Goal: Task Accomplishment & Management: Use online tool/utility

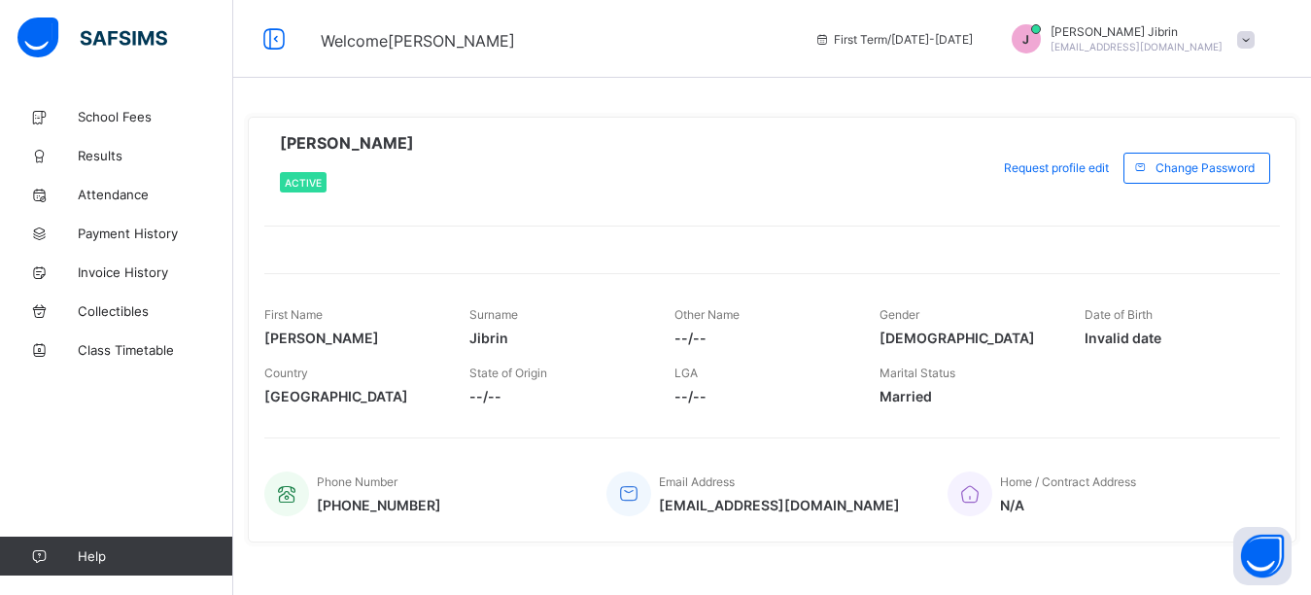
click at [1195, 27] on span "[PERSON_NAME]" at bounding box center [1136, 31] width 172 height 15
click at [1183, 191] on span "Logout" at bounding box center [1191, 190] width 128 height 22
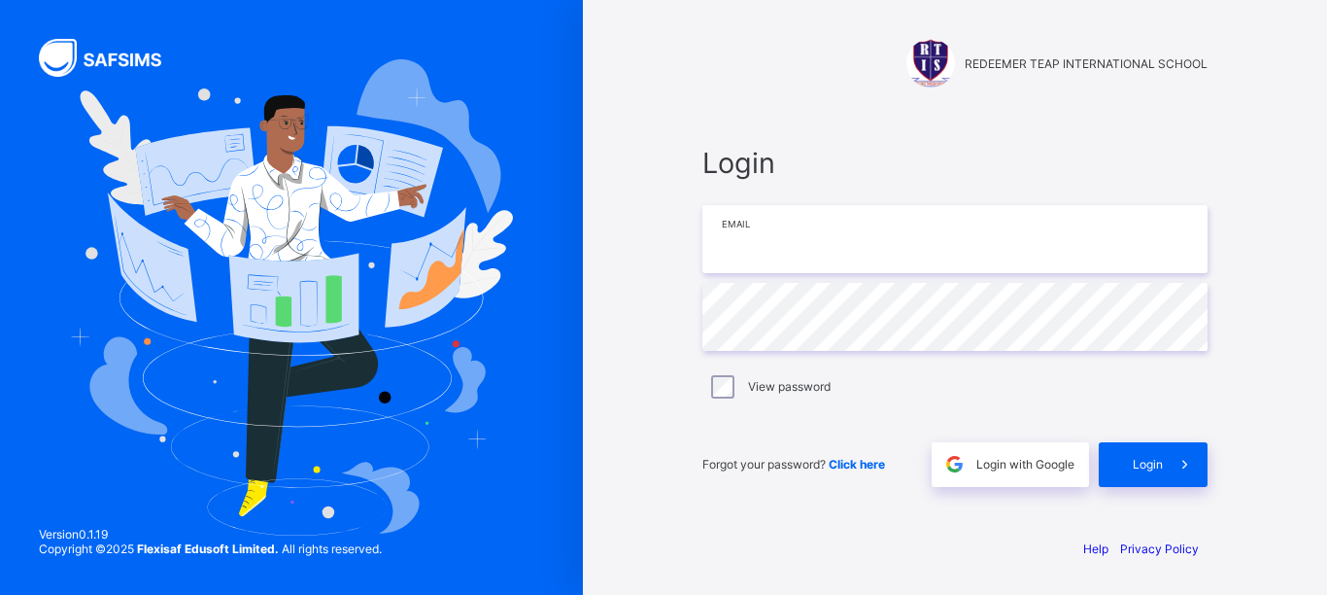
type input "**********"
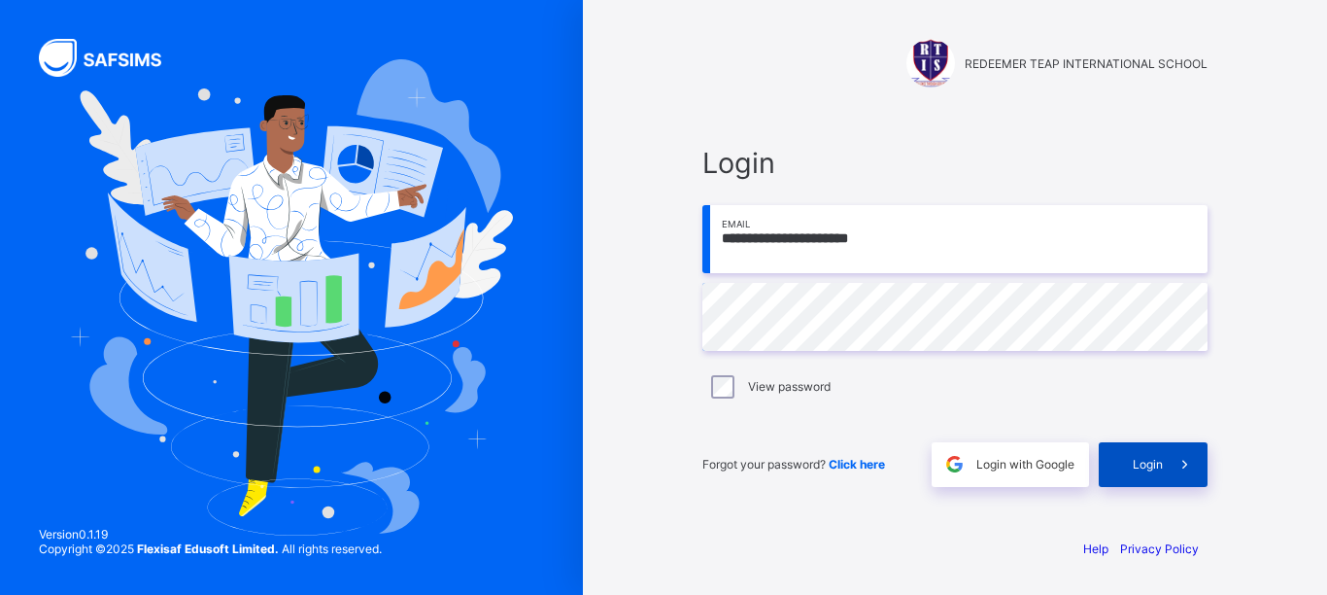
click at [1163, 469] on span at bounding box center [1185, 464] width 45 height 45
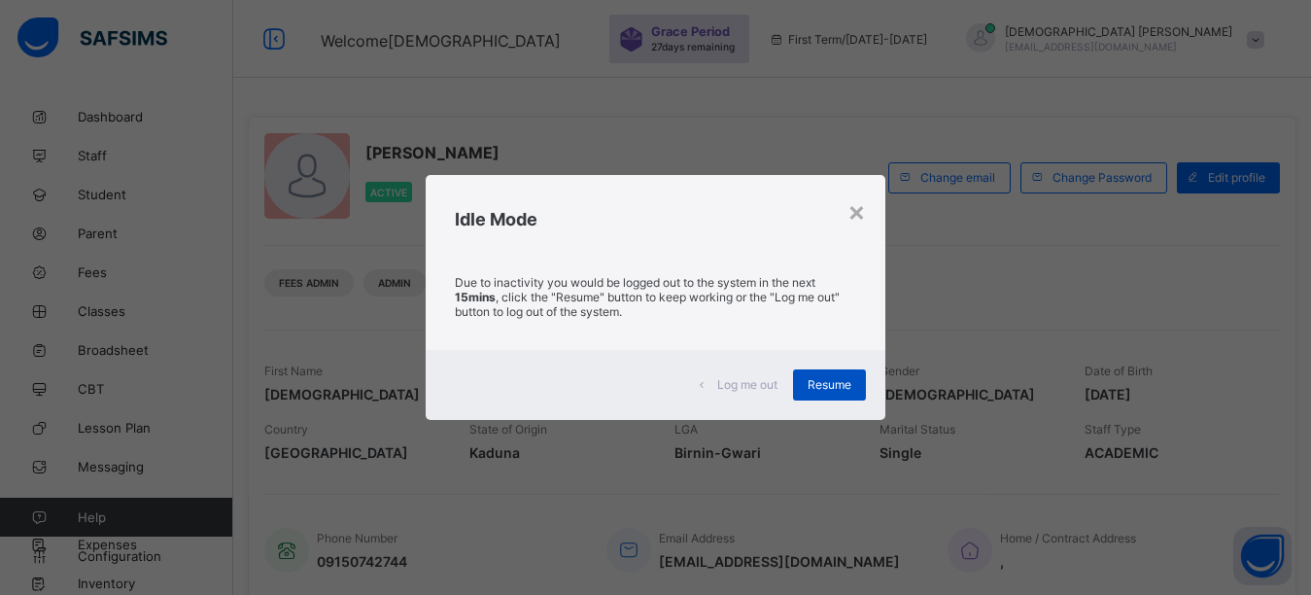
click at [825, 393] on div "Resume" at bounding box center [829, 384] width 73 height 31
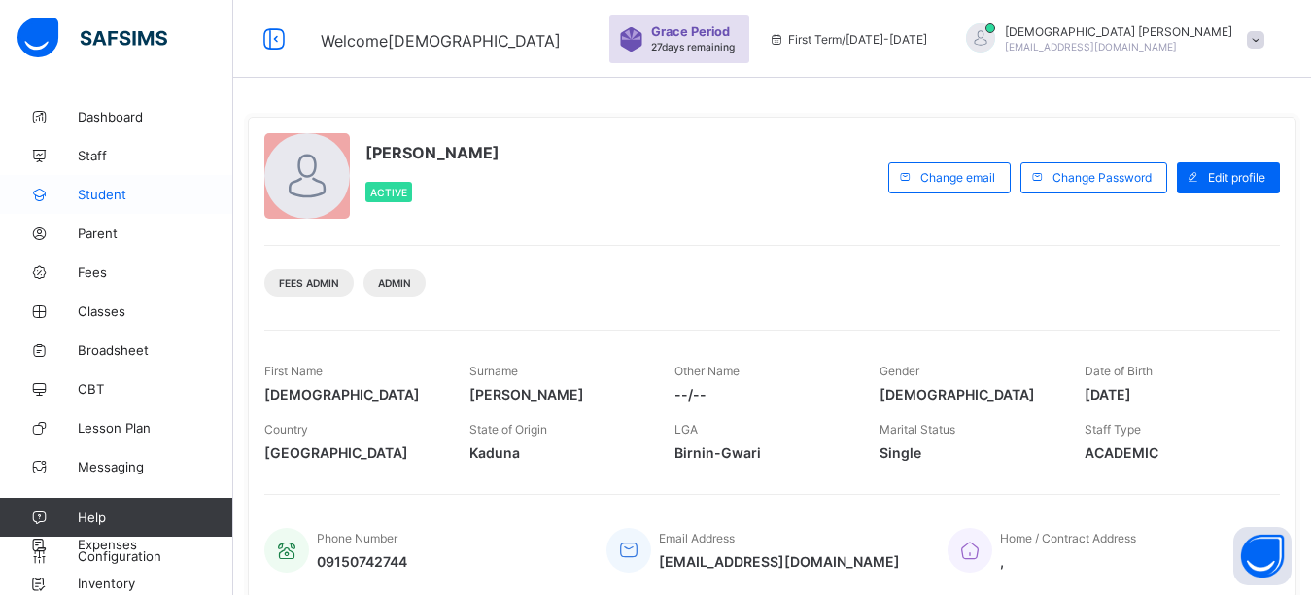
click at [103, 203] on link "Student" at bounding box center [116, 194] width 233 height 39
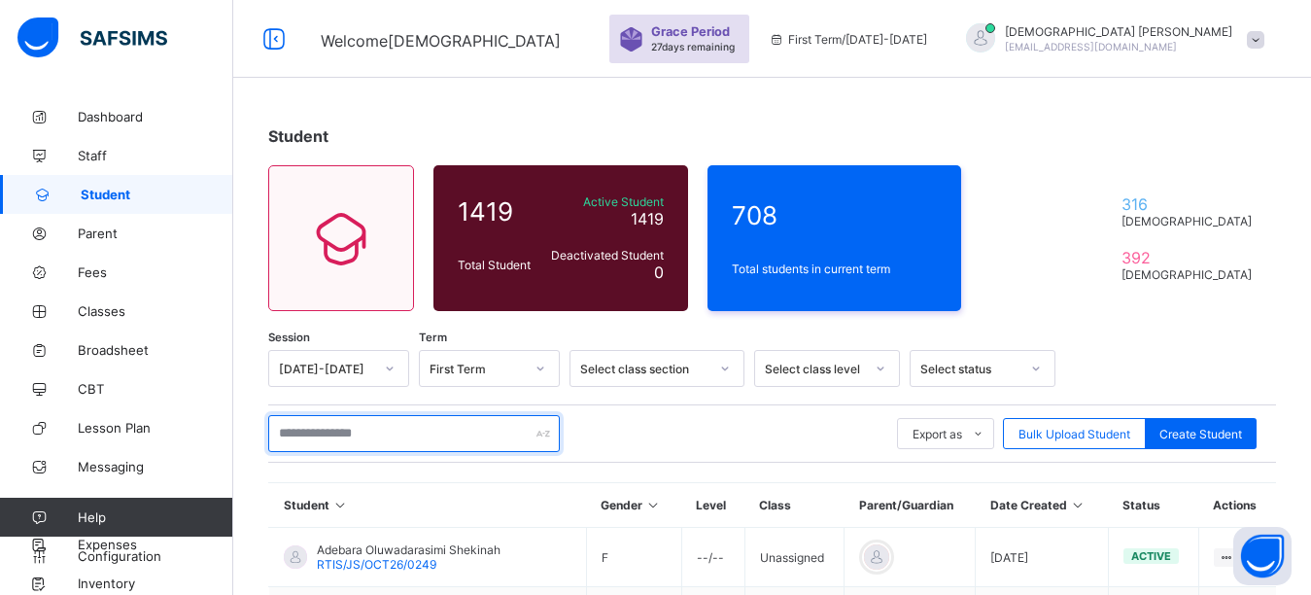
click at [328, 431] on input "text" at bounding box center [414, 433] width 292 height 37
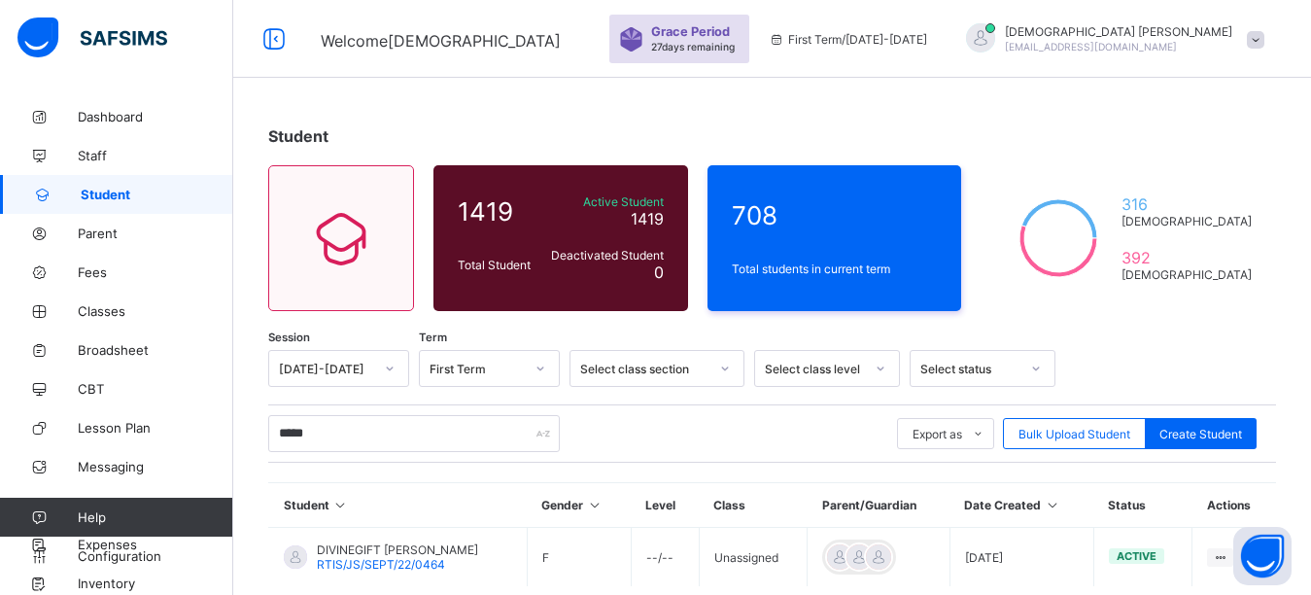
click at [843, 100] on div "Student 1419 Total Student Active Student 1419 Deactivated Student 0 708 Total …" at bounding box center [772, 400] width 1078 height 606
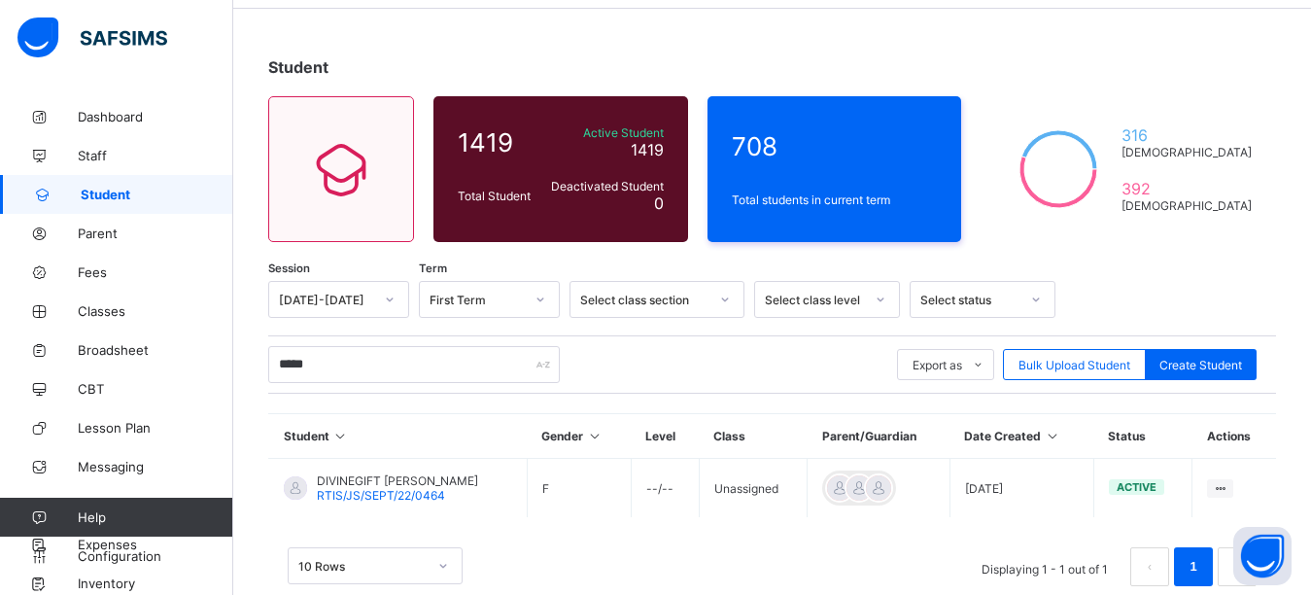
scroll to position [109, 0]
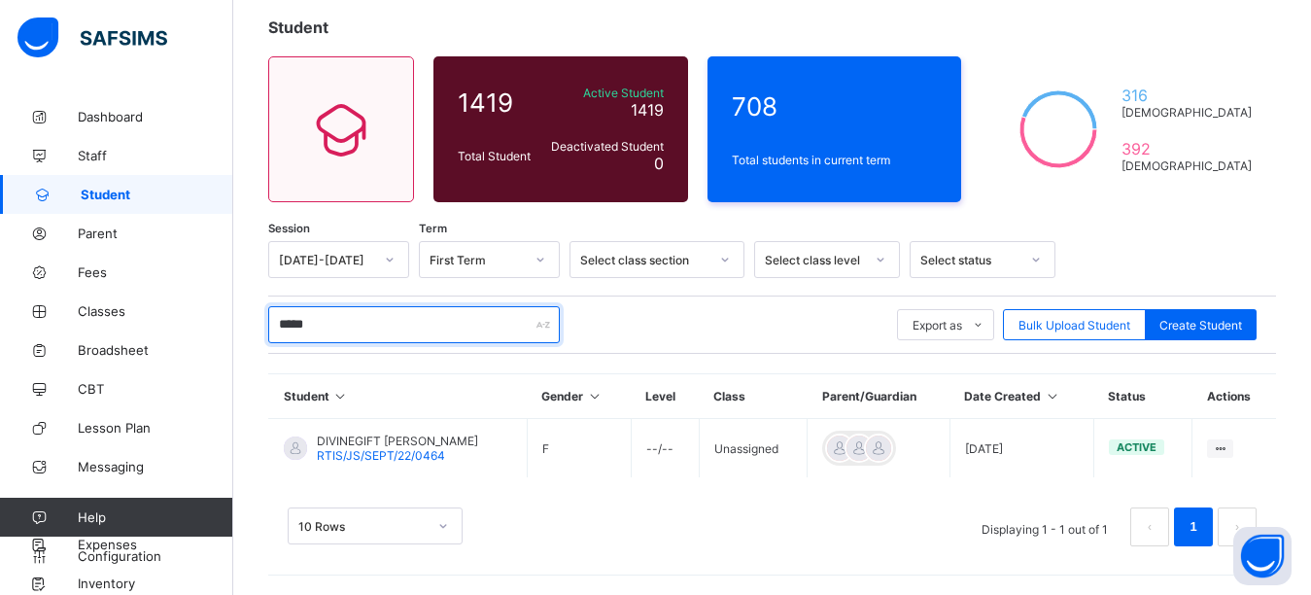
click at [347, 324] on input "*****" at bounding box center [414, 324] width 292 height 37
type input "*"
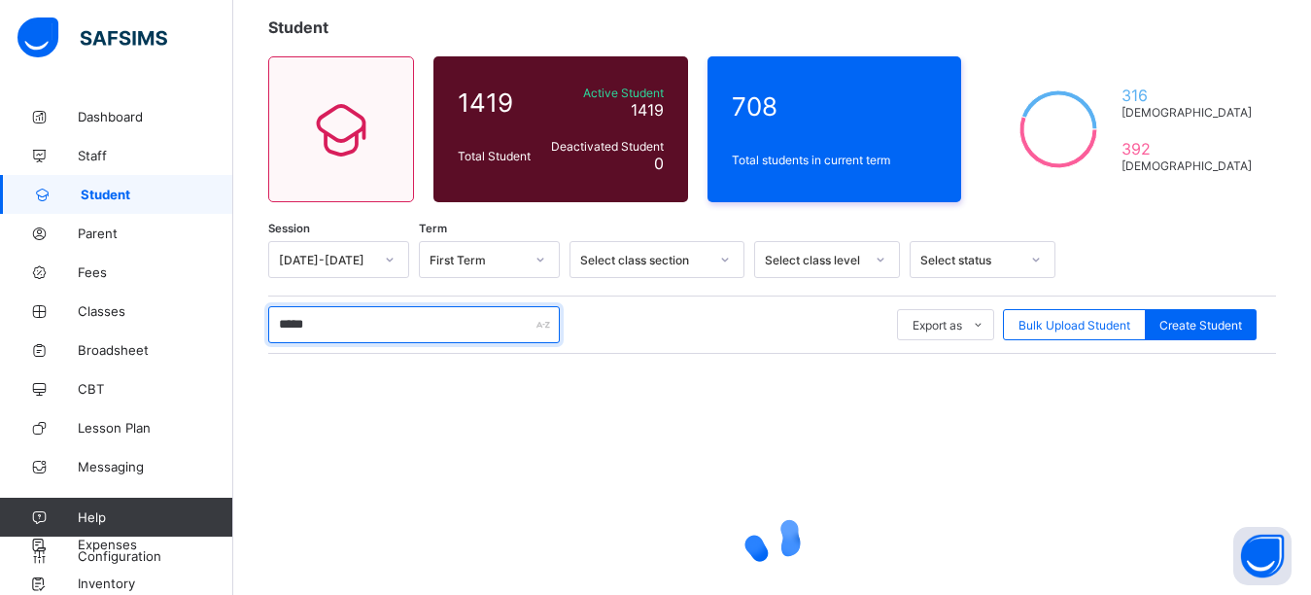
type input "*****"
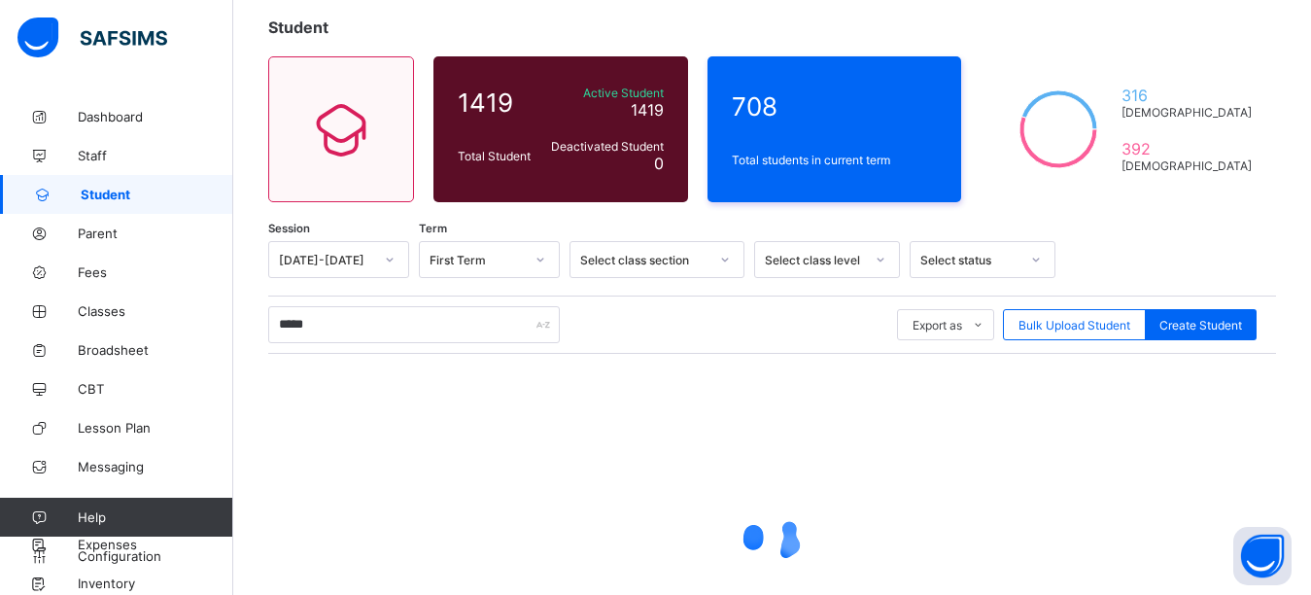
click at [755, 13] on div "Student 1419 Total Student Active Student 1419 Deactivated Student 0 708 Total …" at bounding box center [772, 370] width 1078 height 764
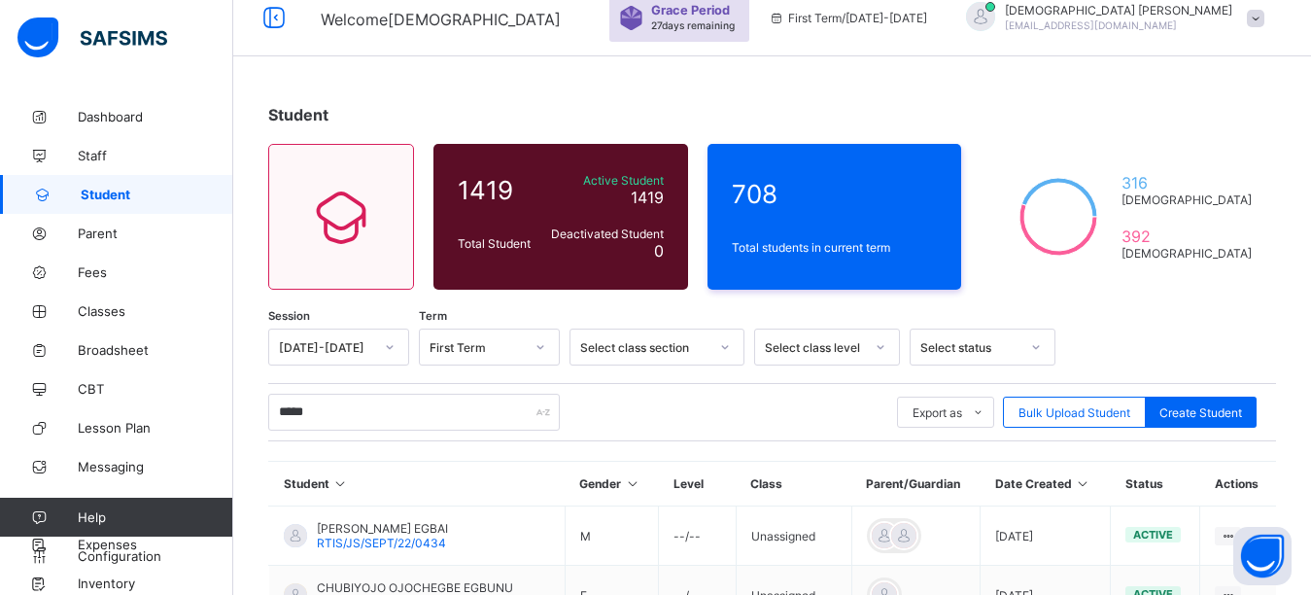
scroll to position [0, 0]
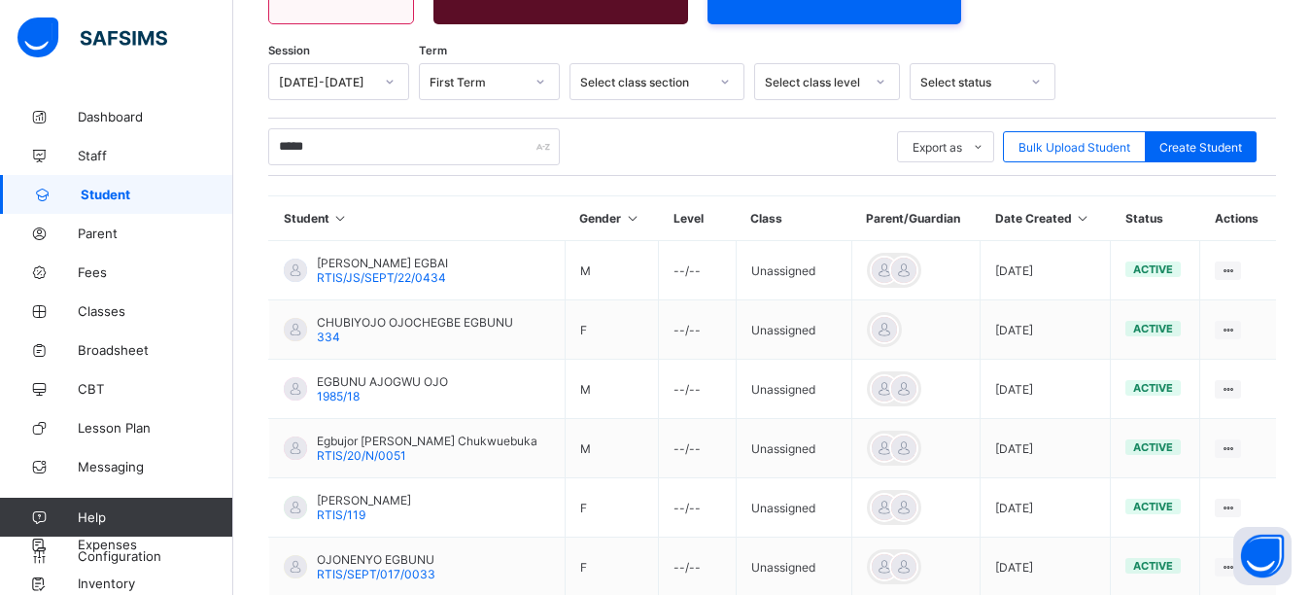
scroll to position [254, 0]
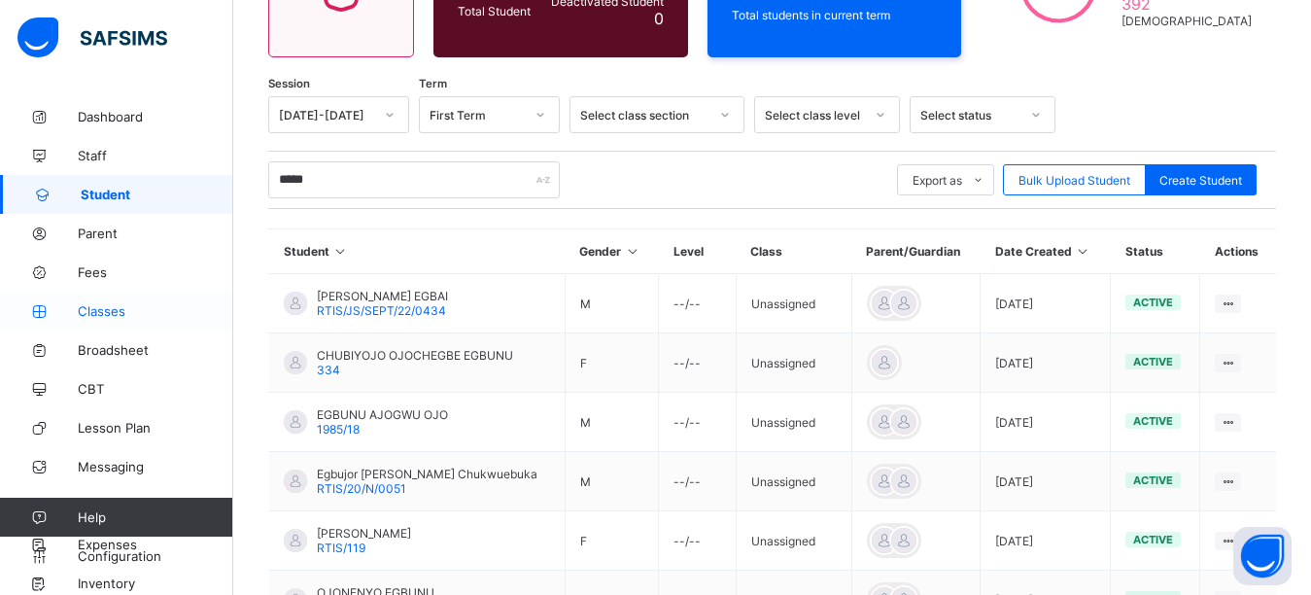
click at [120, 310] on span "Classes" at bounding box center [155, 311] width 155 height 16
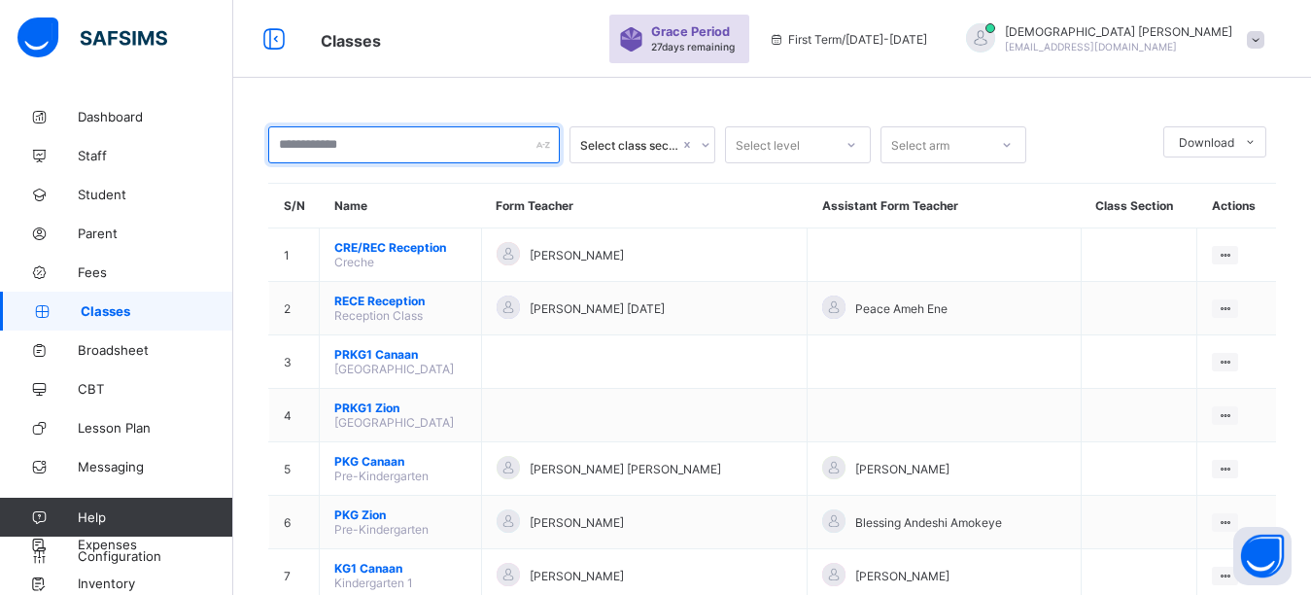
click at [479, 134] on input "text" at bounding box center [414, 144] width 292 height 37
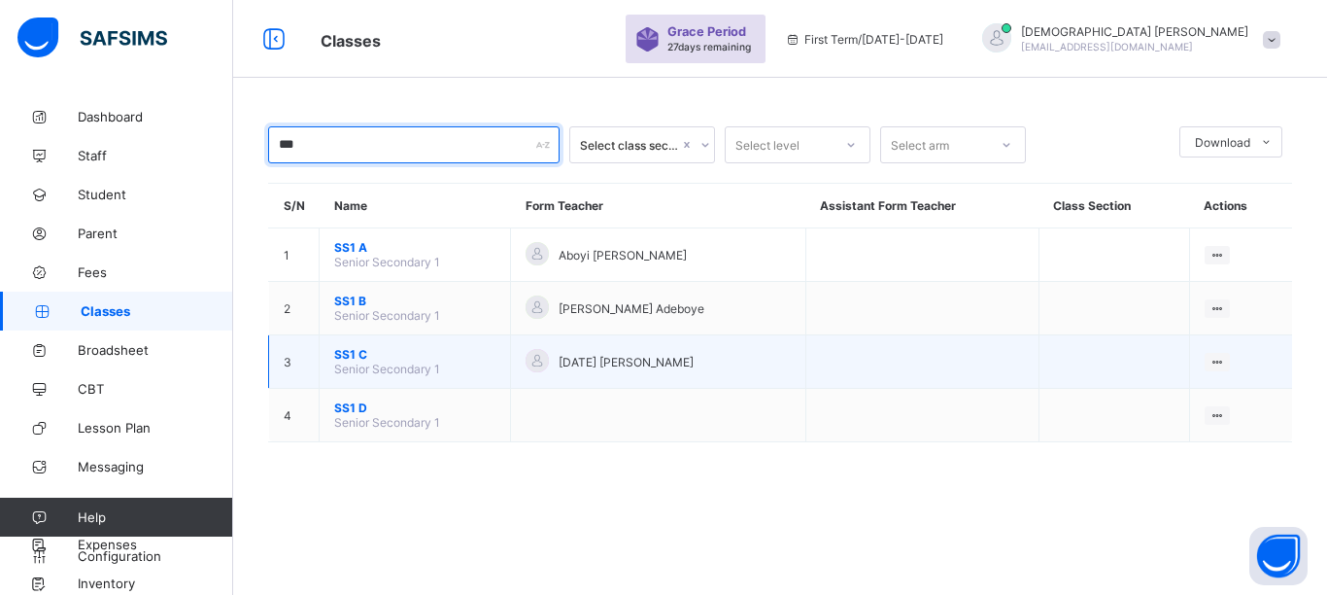
type input "***"
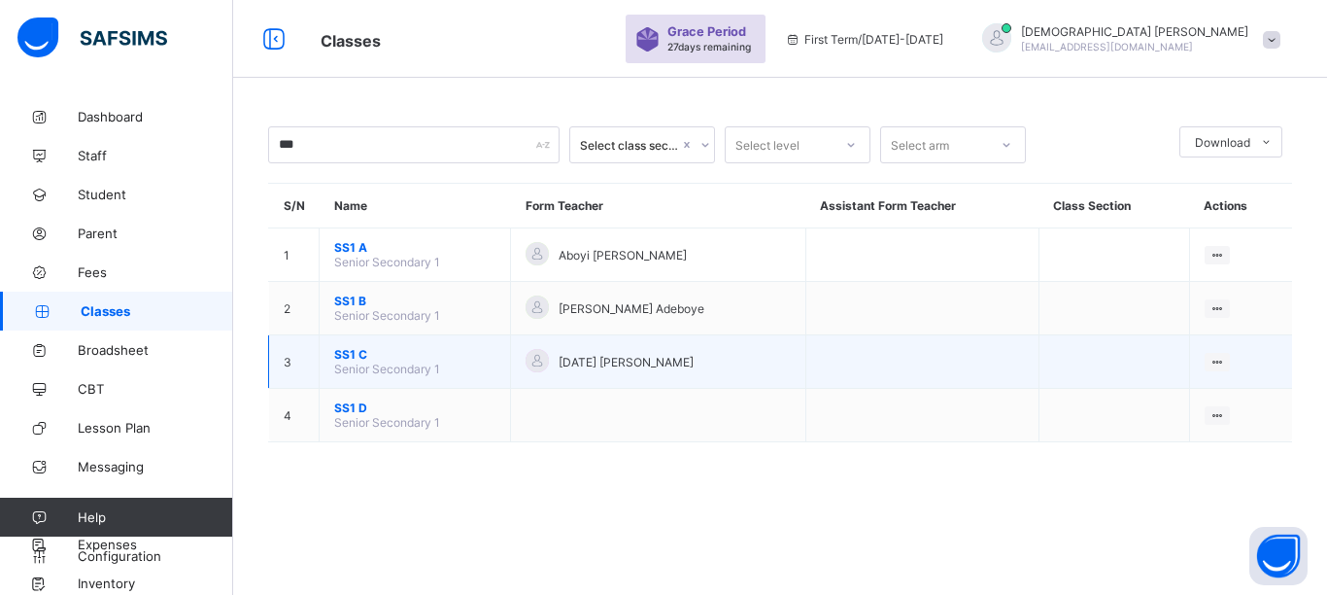
click at [349, 355] on span "SS1 C" at bounding box center [414, 354] width 161 height 15
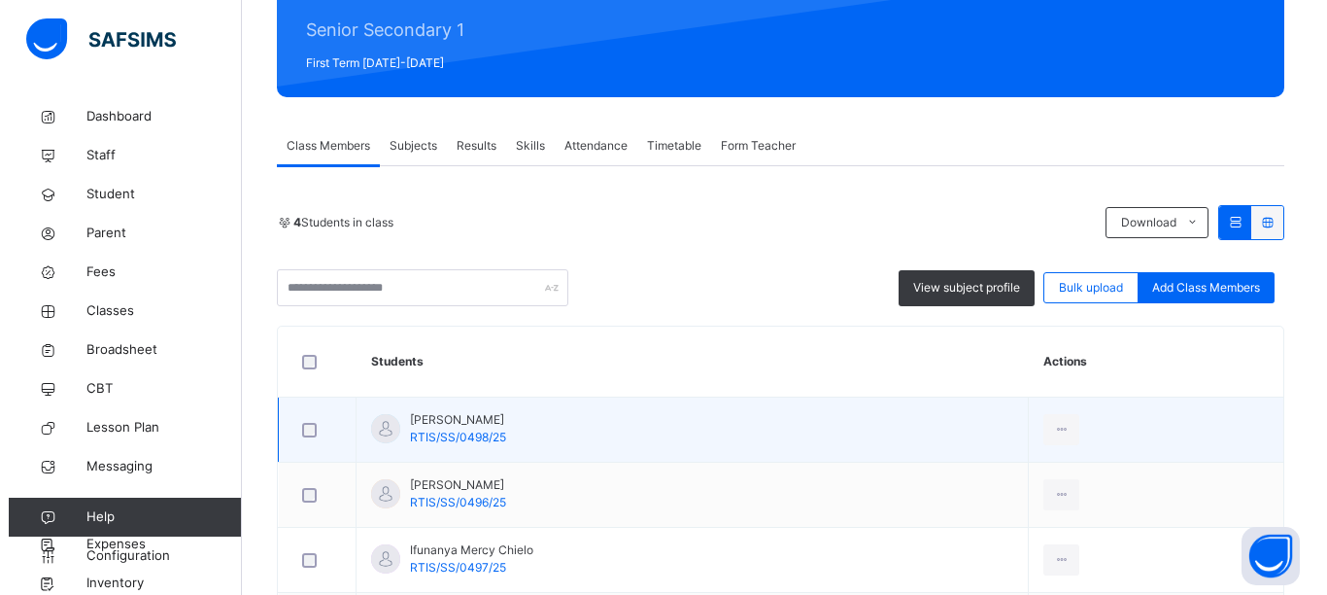
scroll to position [292, 0]
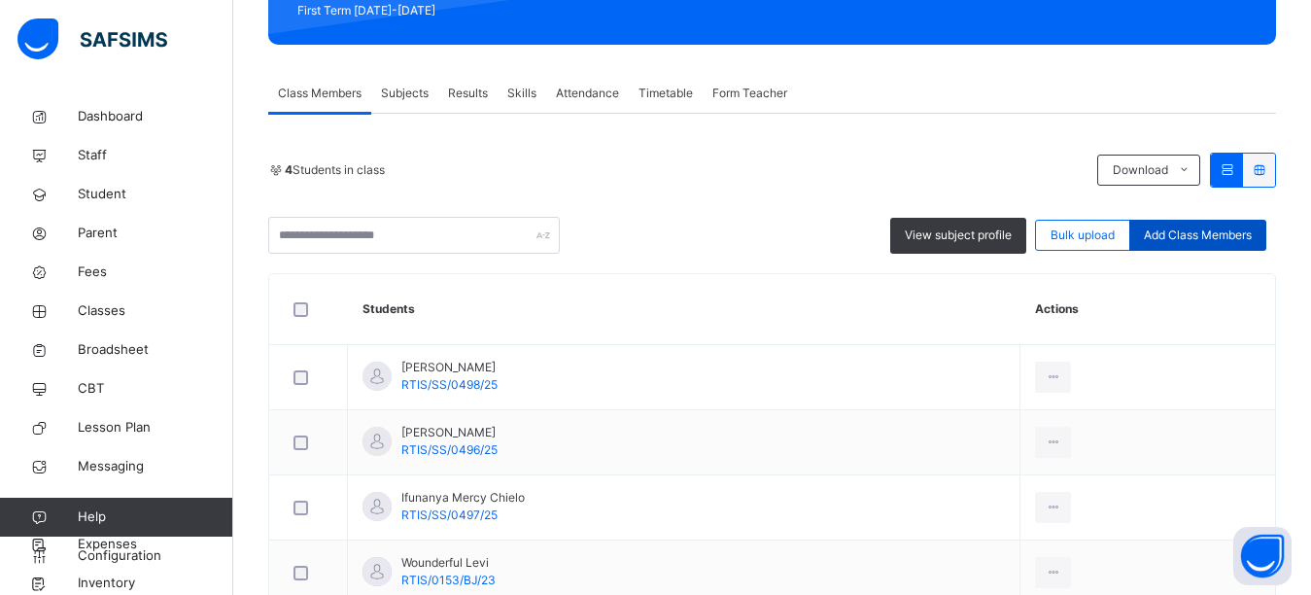
click at [1216, 231] on span "Add Class Members" at bounding box center [1198, 234] width 108 height 17
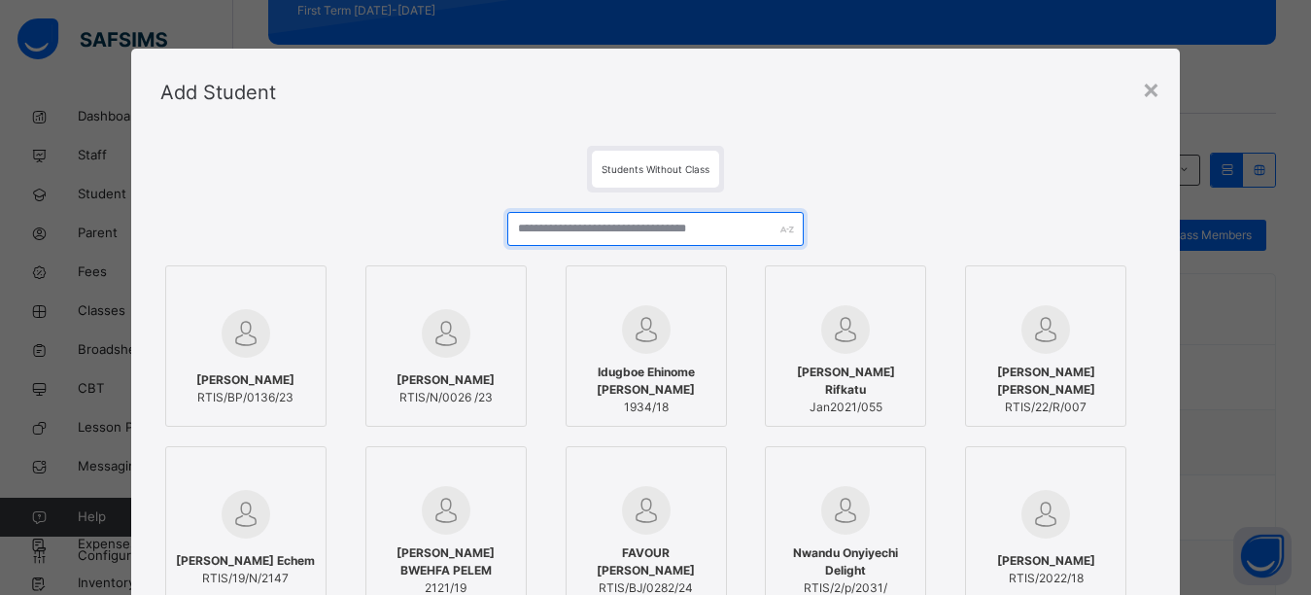
click at [693, 232] on input "text" at bounding box center [655, 229] width 297 height 34
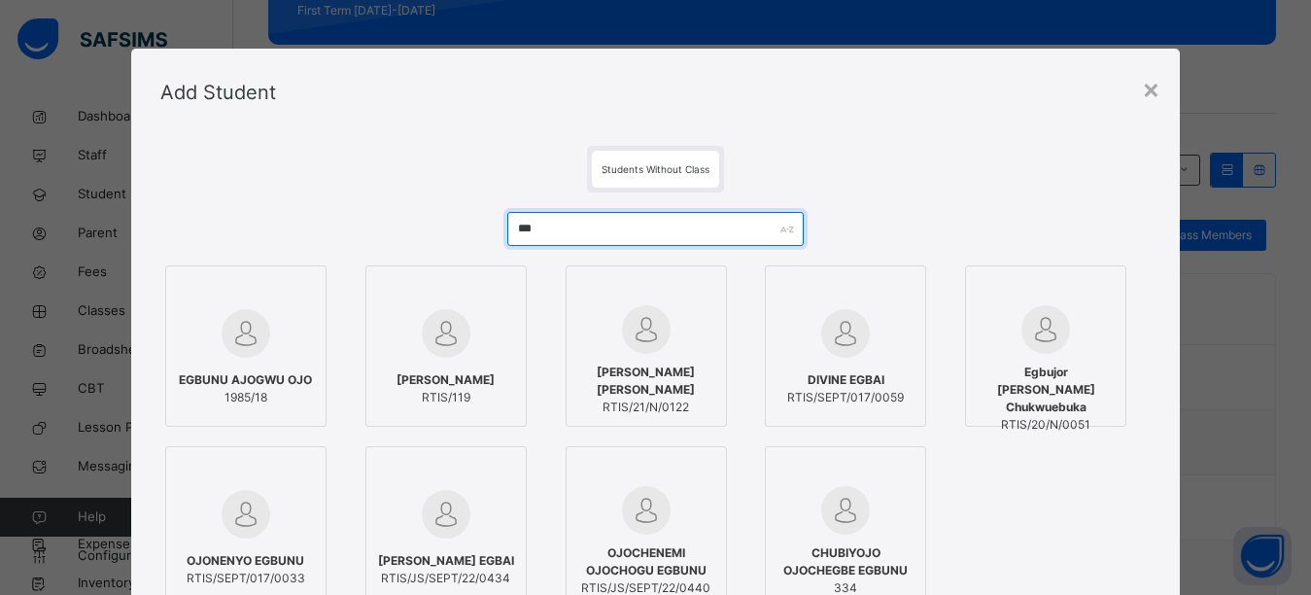
type input "***"
click at [887, 158] on div "Students Without Class" at bounding box center [655, 169] width 990 height 47
click at [445, 495] on img at bounding box center [446, 514] width 49 height 49
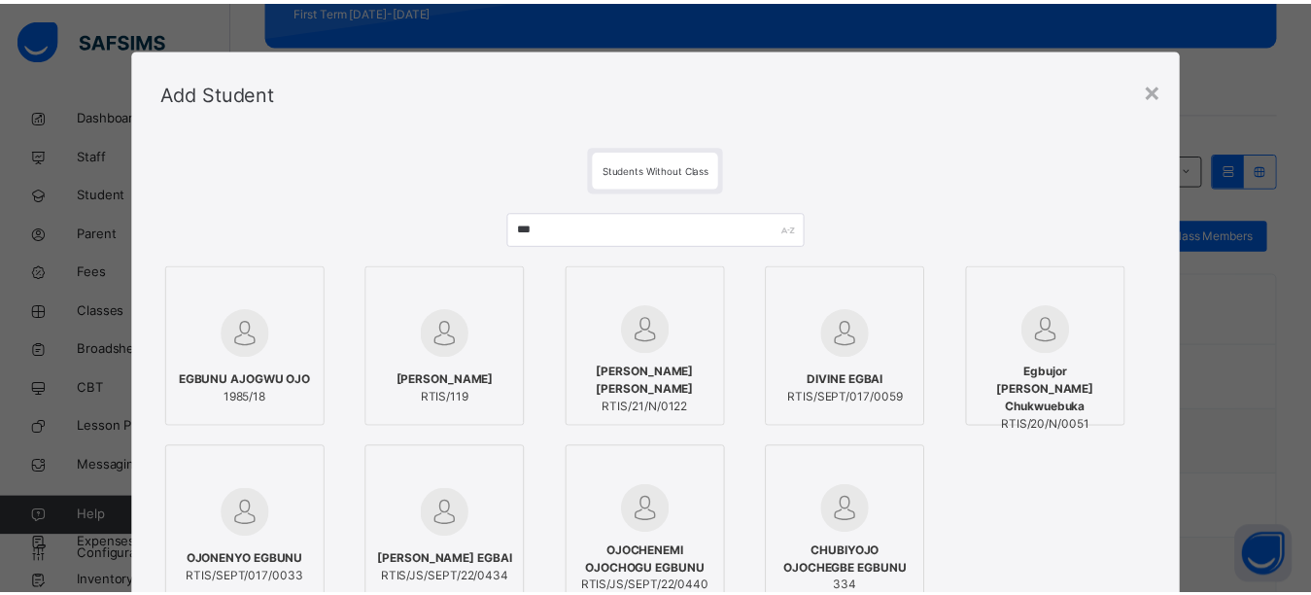
scroll to position [272, 0]
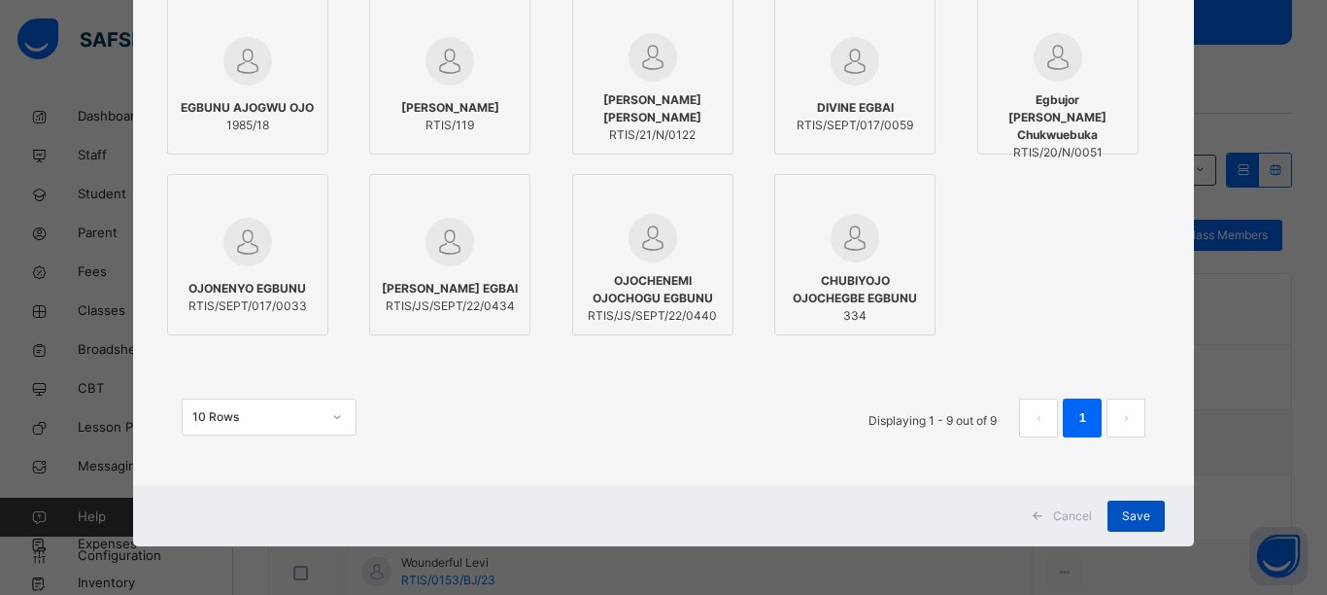
click at [1124, 521] on span "Save" at bounding box center [1136, 515] width 28 height 17
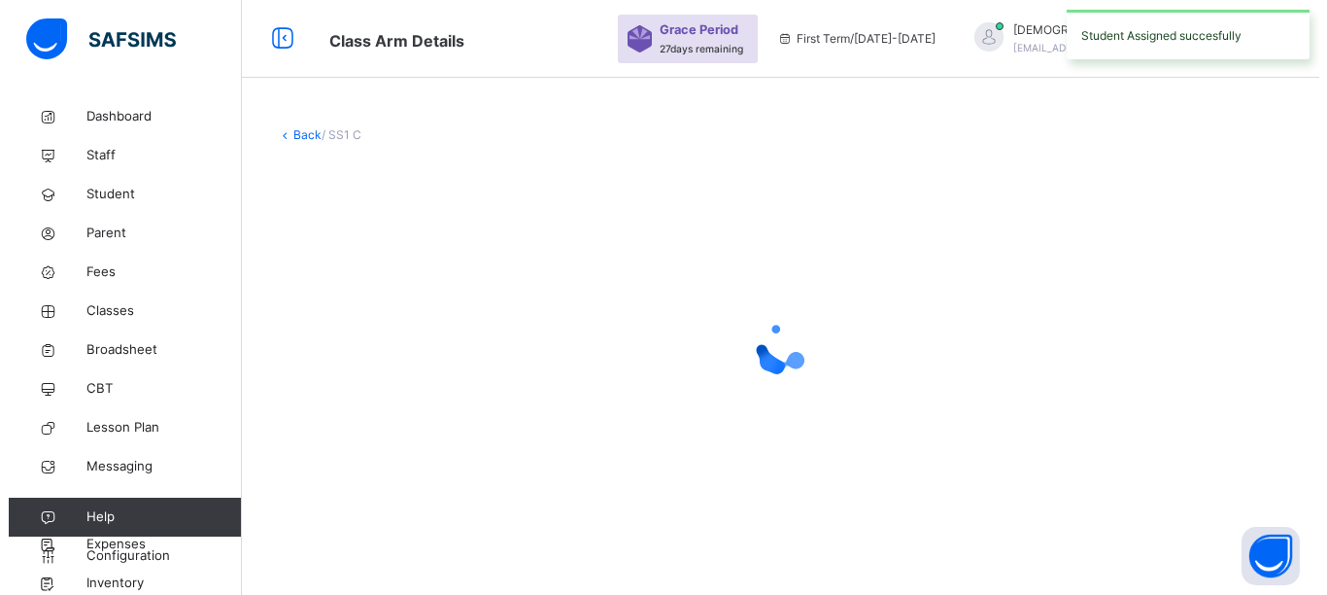
scroll to position [0, 0]
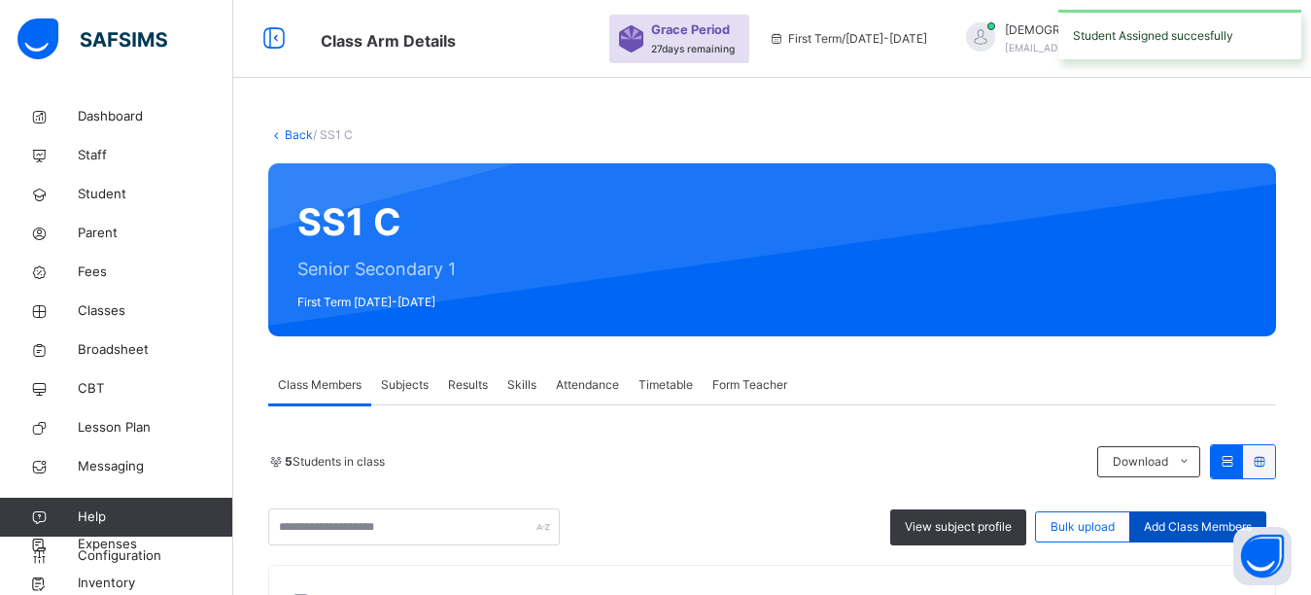
click at [1199, 534] on span "Add Class Members" at bounding box center [1198, 526] width 108 height 17
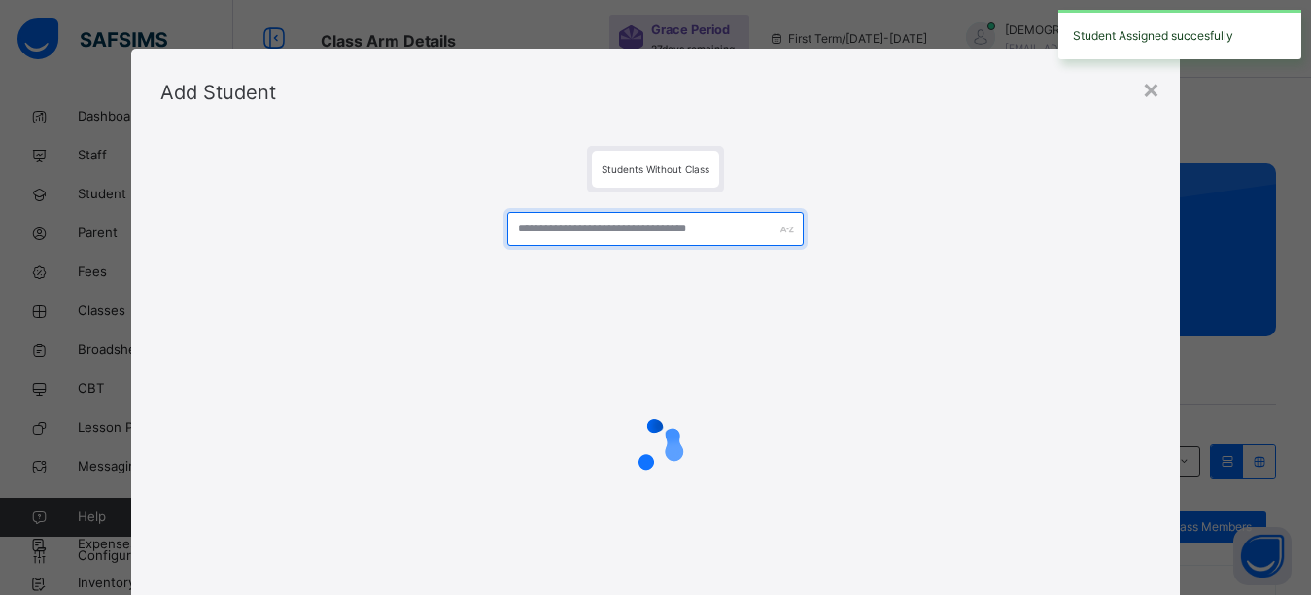
click at [637, 225] on input "text" at bounding box center [655, 229] width 297 height 34
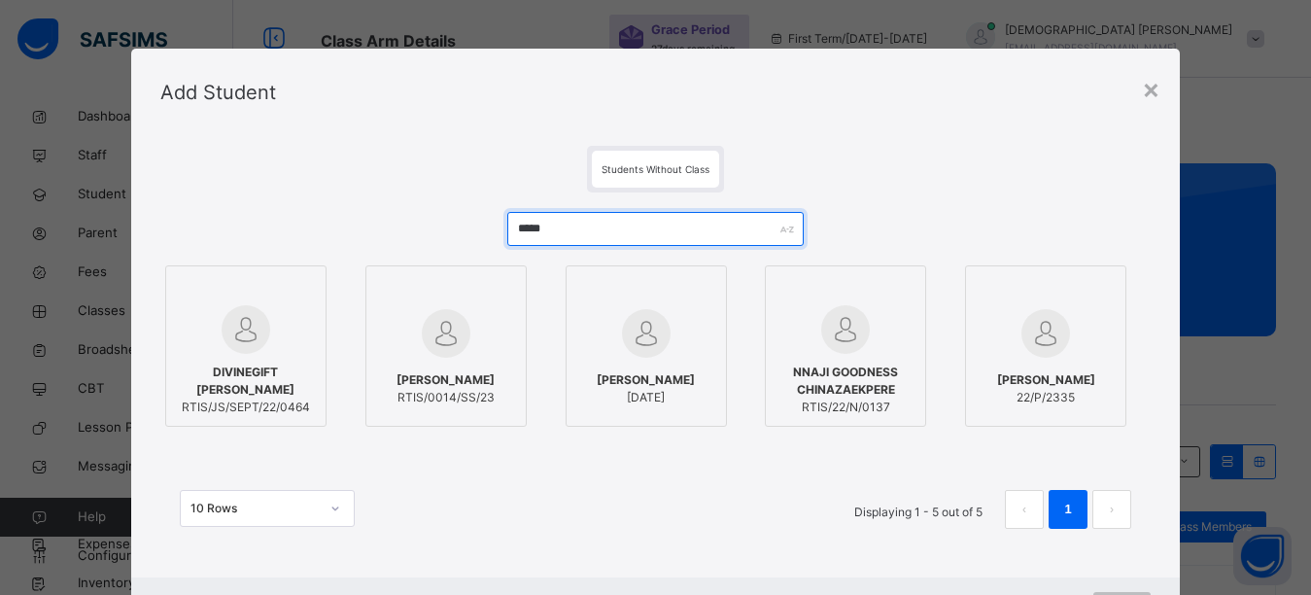
type input "*****"
click at [814, 80] on div "Add Student" at bounding box center [655, 92] width 1048 height 87
click at [242, 334] on img at bounding box center [246, 329] width 49 height 49
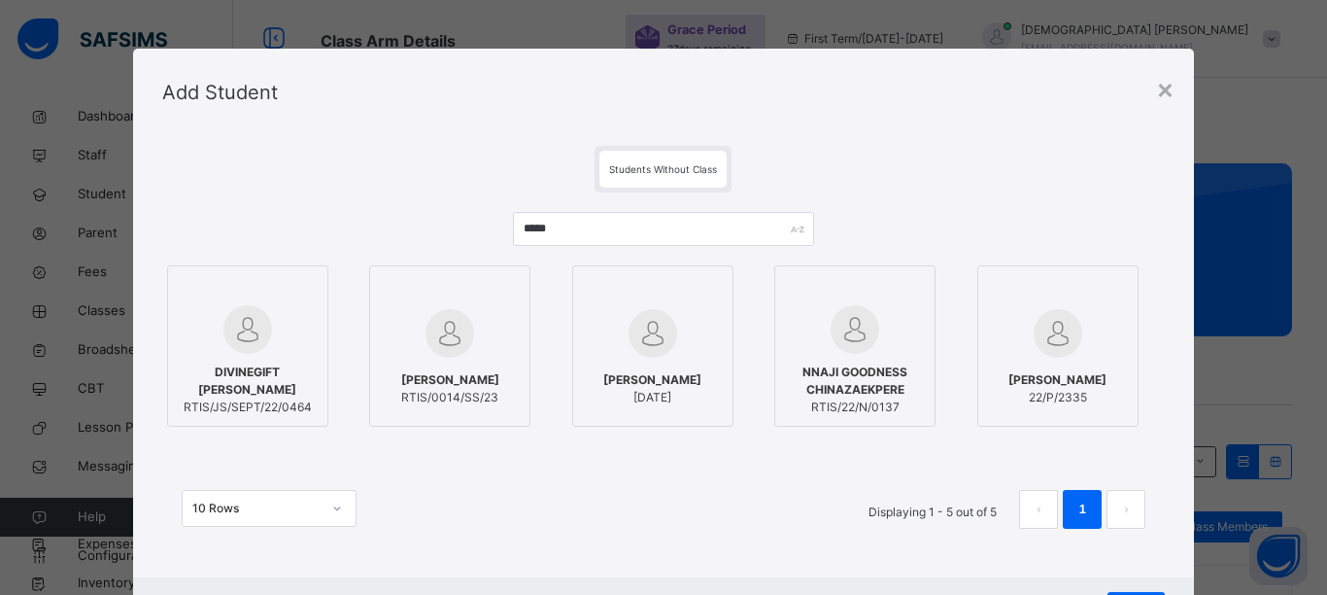
click at [921, 170] on div "Students Without Class" at bounding box center [664, 169] width 1004 height 47
click at [923, 169] on div "Students Without Class" at bounding box center [664, 169] width 1004 height 47
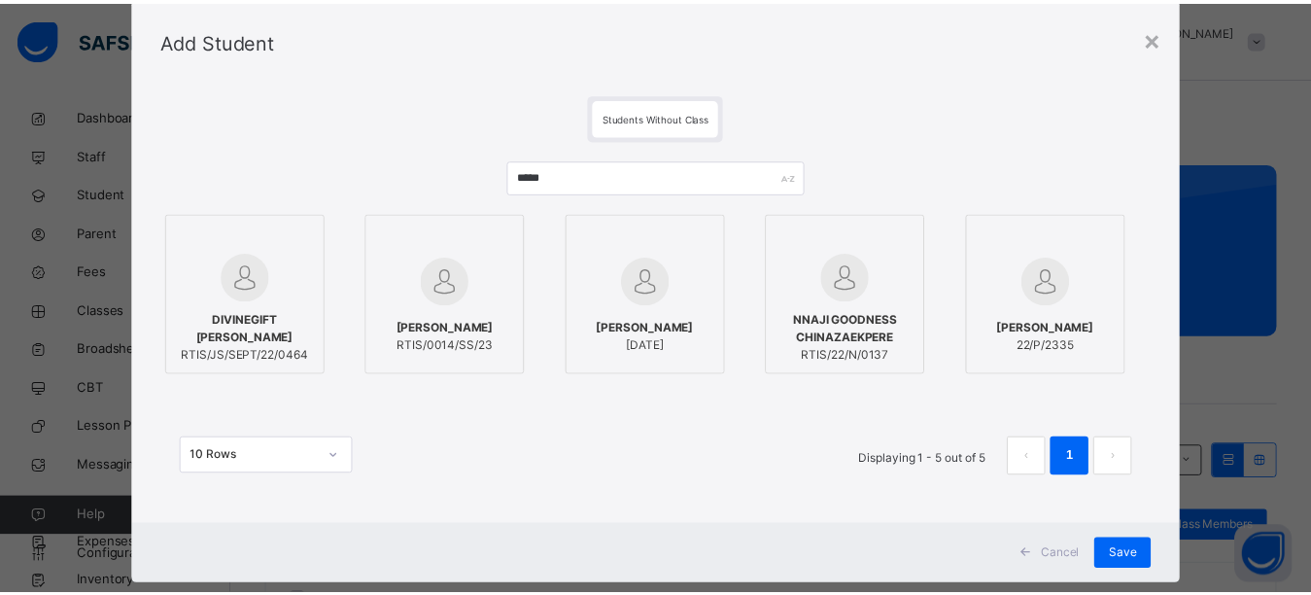
scroll to position [91, 0]
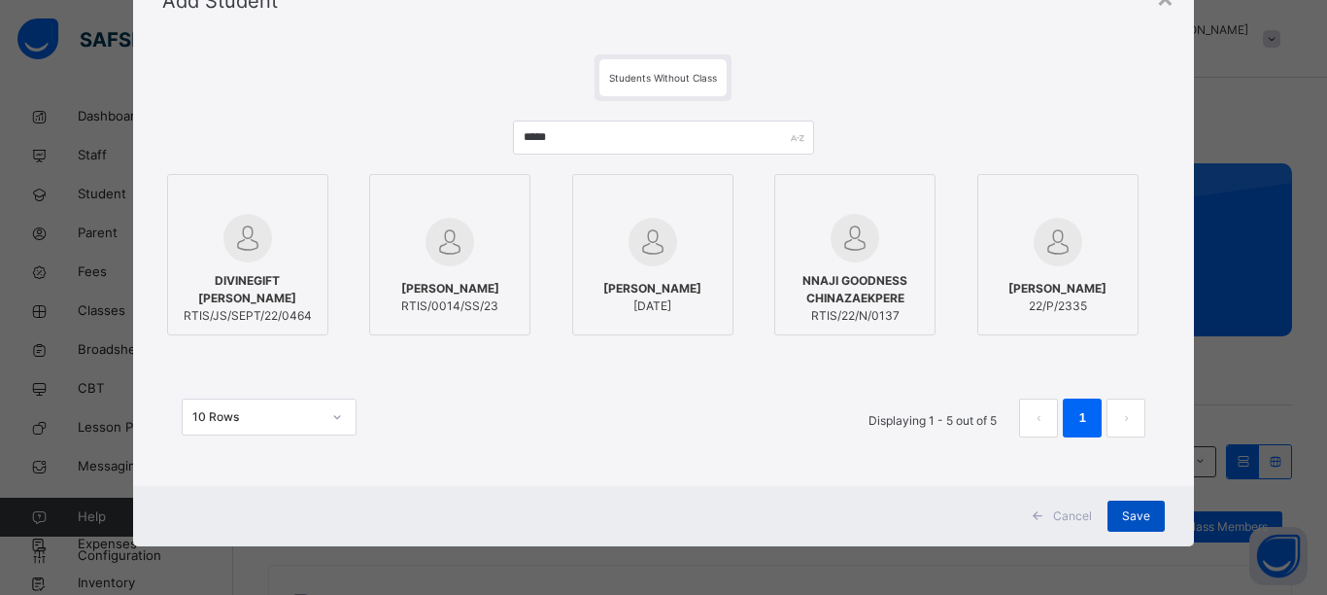
click at [1128, 509] on span "Save" at bounding box center [1136, 515] width 28 height 17
